Goal: Task Accomplishment & Management: Manage account settings

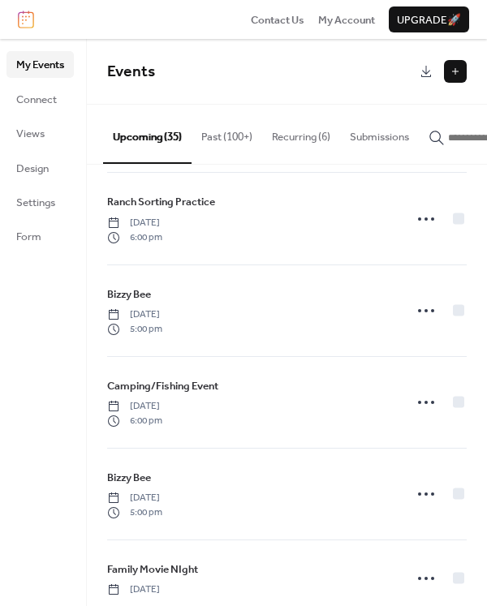
scroll to position [1054, 0]
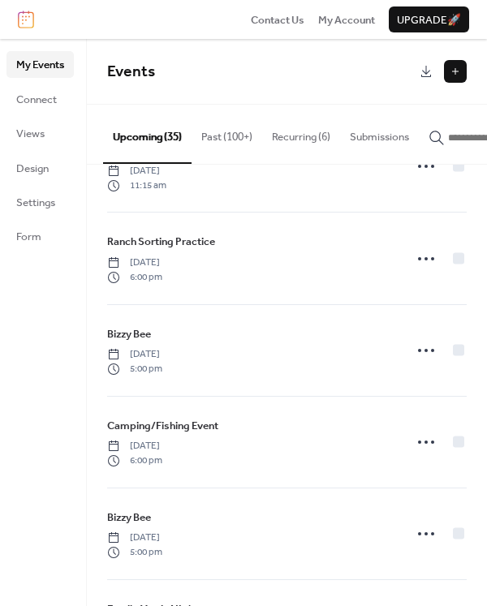
click at [299, 140] on button "Recurring (6)" at bounding box center [301, 133] width 78 height 57
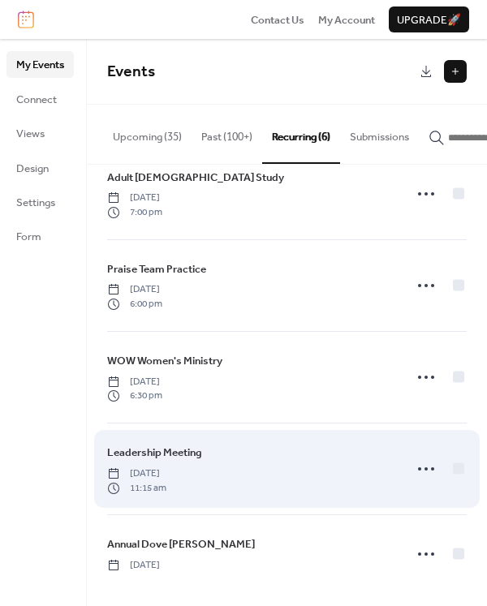
scroll to position [131, 0]
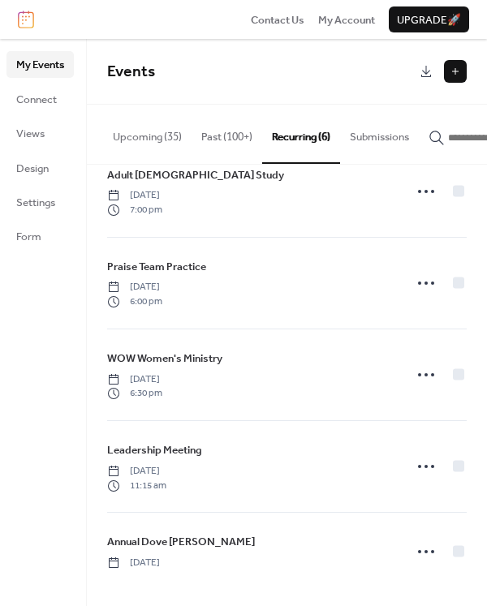
click at [238, 146] on button "Past (100+)" at bounding box center [226, 133] width 71 height 57
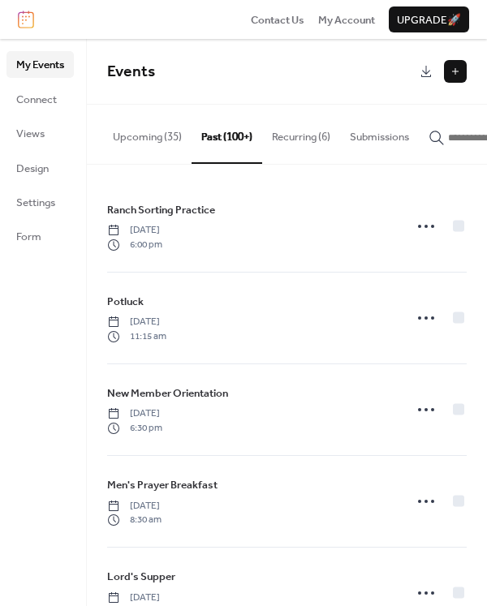
click at [151, 137] on button "Upcoming (35)" at bounding box center [147, 133] width 88 height 57
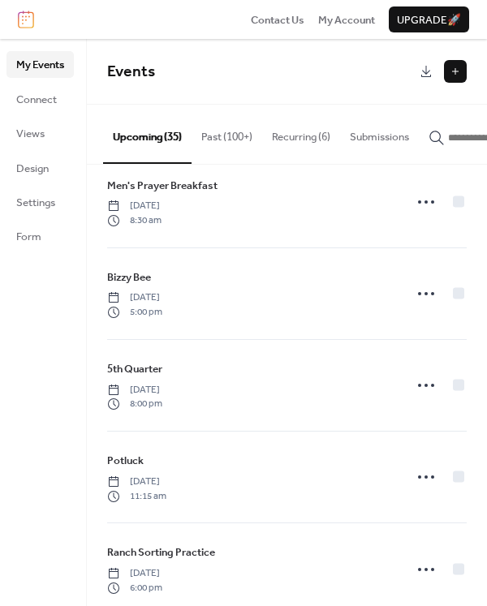
scroll to position [730, 0]
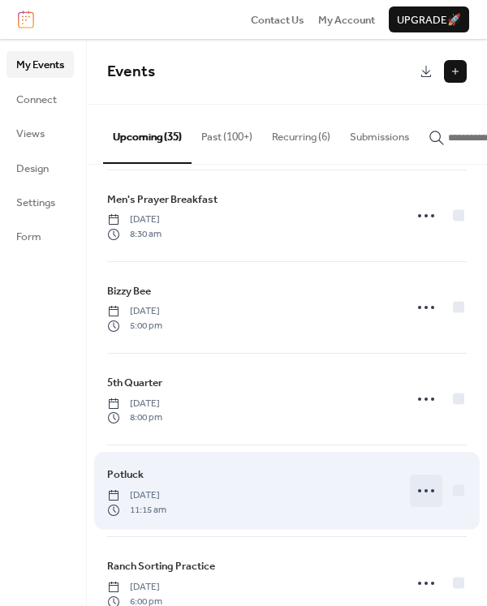
click at [424, 492] on circle at bounding box center [425, 490] width 3 height 3
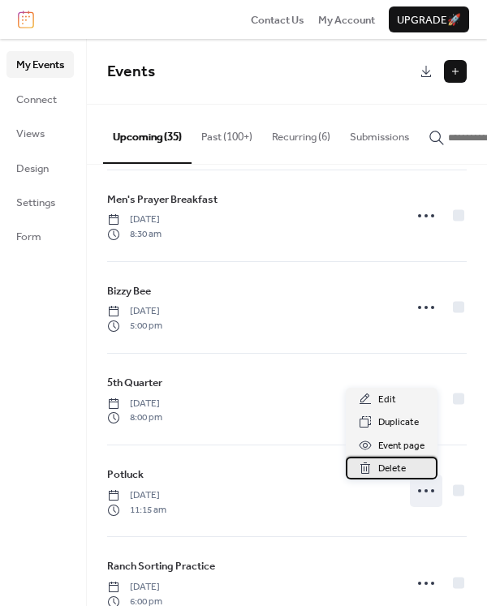
click at [406, 471] on span "Delete" at bounding box center [392, 469] width 28 height 16
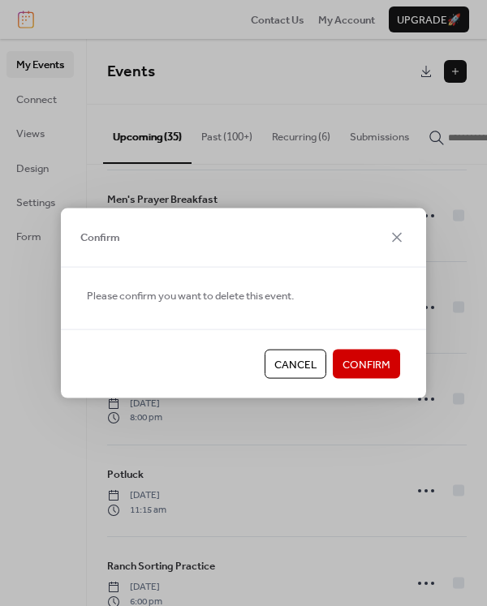
click at [363, 363] on span "Confirm" at bounding box center [366, 365] width 48 height 16
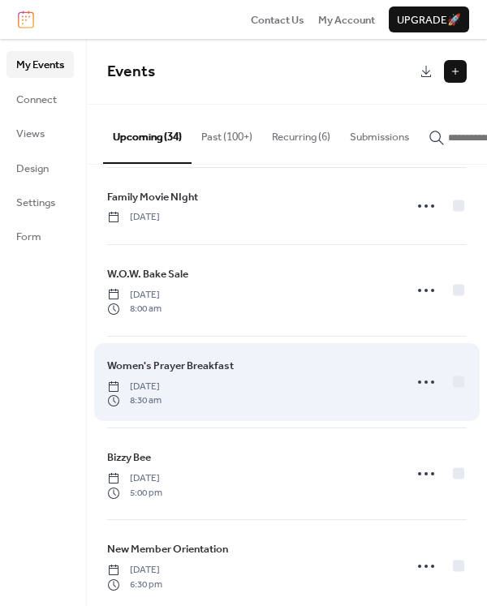
scroll to position [1379, 0]
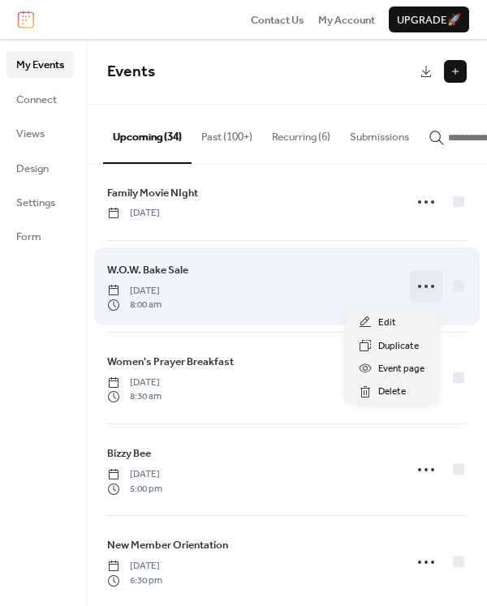
click at [420, 295] on icon at bounding box center [426, 286] width 26 height 26
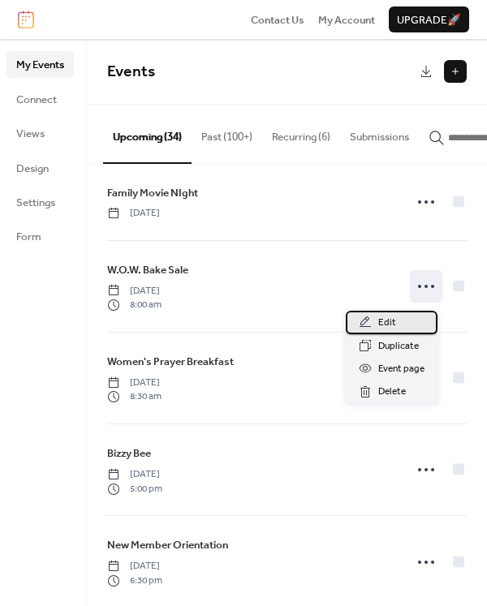
click at [409, 328] on div "Edit" at bounding box center [392, 322] width 92 height 23
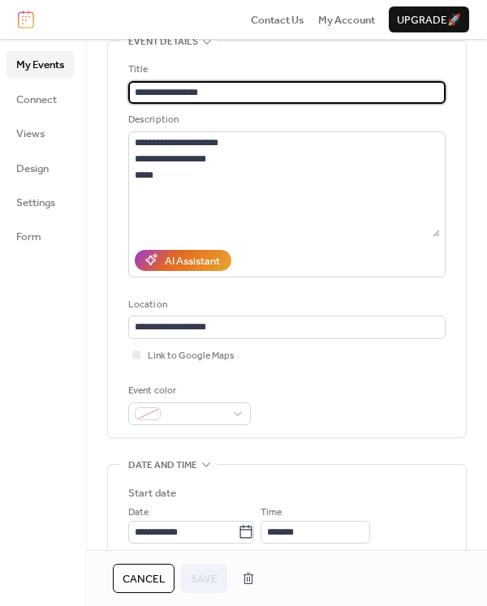
scroll to position [324, 0]
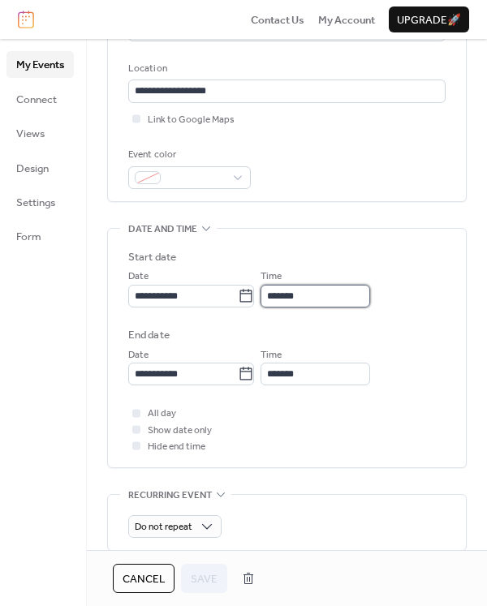
click at [284, 294] on input "*******" at bounding box center [314, 296] width 109 height 23
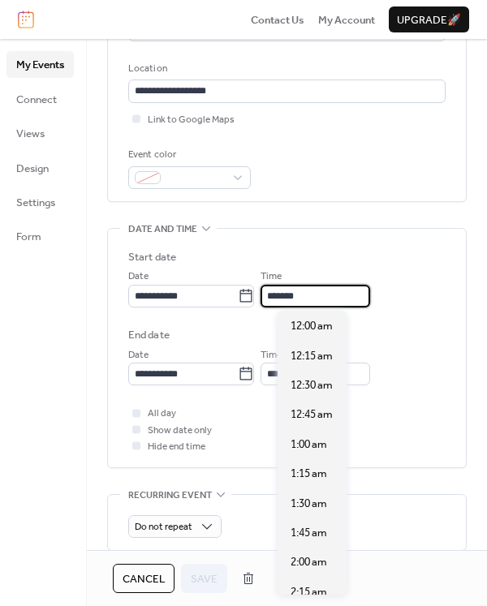
scroll to position [945, 0]
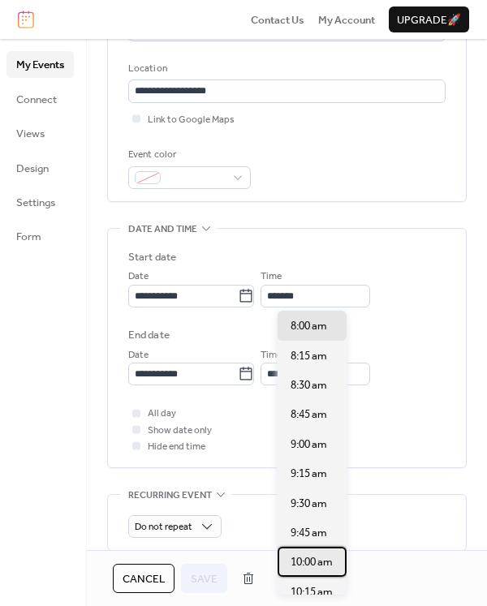
click at [311, 563] on span "10:00 am" at bounding box center [311, 562] width 42 height 16
type input "********"
type input "*******"
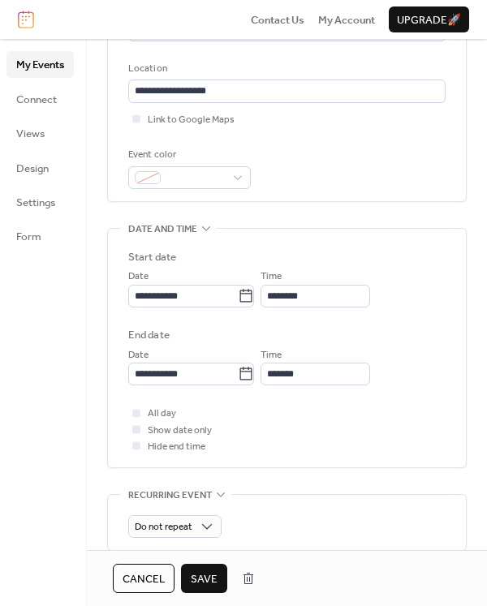
click at [206, 574] on span "Save" at bounding box center [204, 579] width 27 height 16
